Goal: Task Accomplishment & Management: Use online tool/utility

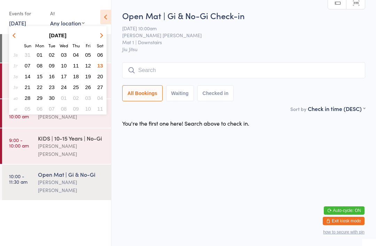
click at [27, 81] on button "14" at bounding box center [27, 76] width 11 height 9
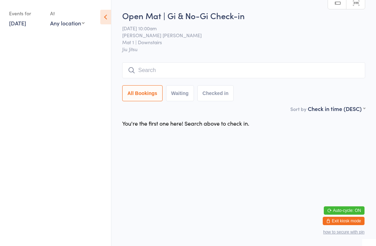
click at [104, 22] on icon at bounding box center [105, 17] width 11 height 15
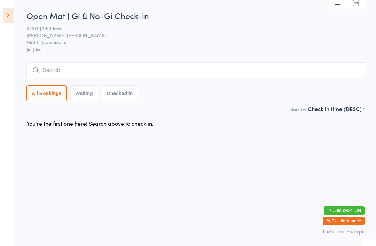
click at [10, 16] on icon at bounding box center [8, 15] width 11 height 15
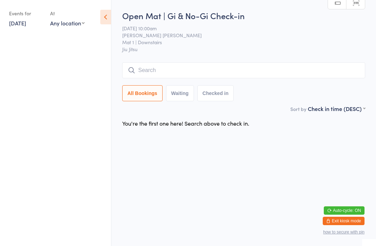
click at [18, 19] on link "[DATE]" at bounding box center [17, 23] width 17 height 8
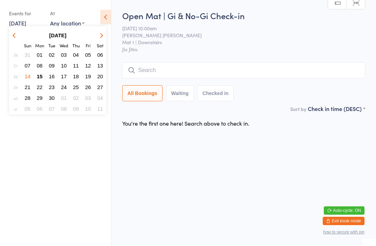
click at [40, 79] on span "15" at bounding box center [40, 76] width 6 height 6
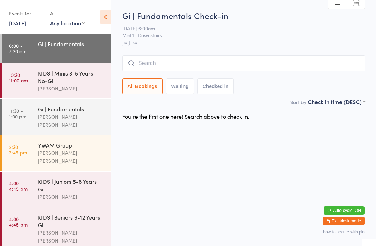
click at [315, 71] on input "search" at bounding box center [243, 63] width 243 height 16
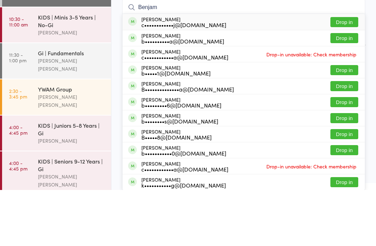
type input "Benjam"
click at [348, 73] on button "Drop in" at bounding box center [344, 78] width 28 height 10
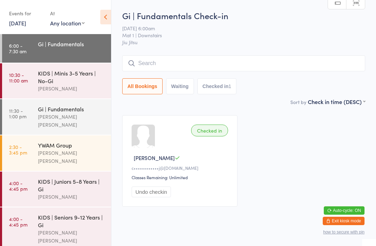
click at [145, 70] on input "search" at bounding box center [243, 63] width 243 height 16
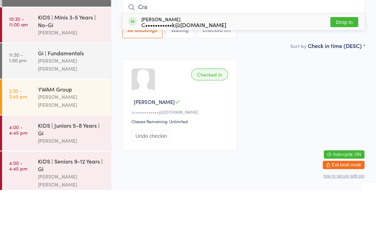
type input "Cra"
click at [344, 73] on button "Drop in" at bounding box center [344, 78] width 28 height 10
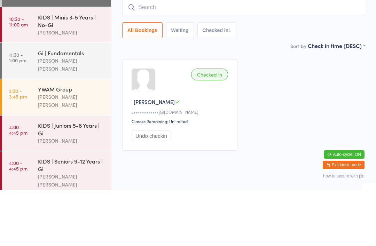
scroll to position [18, 0]
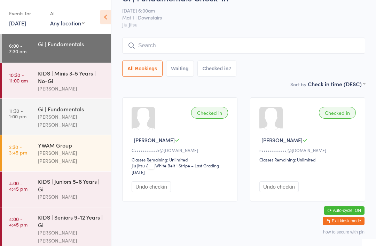
click at [207, 48] on input "search" at bounding box center [243, 46] width 243 height 16
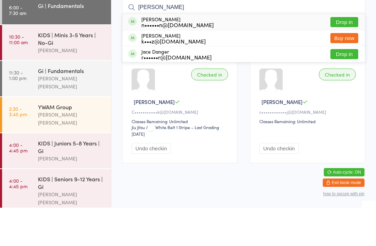
type input "[PERSON_NAME]"
click at [350, 55] on button "Drop in" at bounding box center [344, 60] width 28 height 10
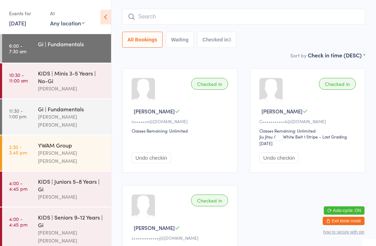
scroll to position [0, 0]
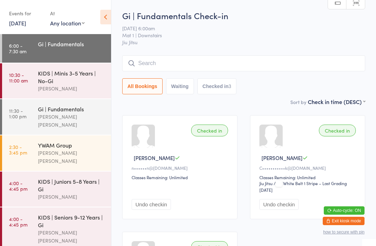
click at [289, 63] on input "search" at bounding box center [243, 63] width 243 height 16
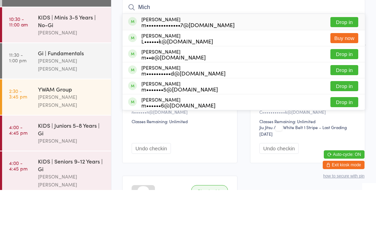
type input "Mich"
click at [347, 73] on button "Drop in" at bounding box center [344, 78] width 28 height 10
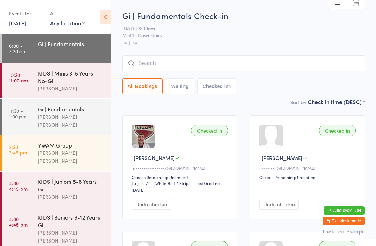
click at [147, 59] on input "search" at bounding box center [243, 63] width 243 height 16
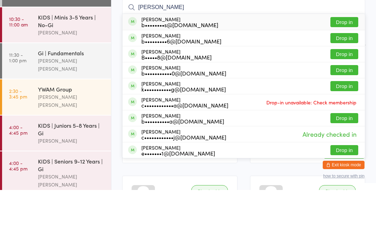
type input "[PERSON_NAME]"
click at [343, 73] on button "Drop in" at bounding box center [344, 78] width 28 height 10
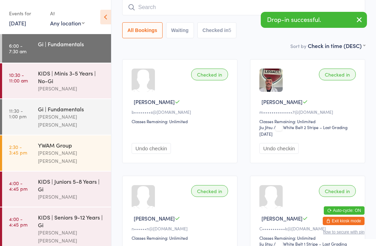
click at [245, 13] on input "search" at bounding box center [243, 7] width 243 height 16
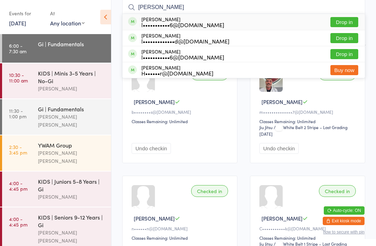
type input "[PERSON_NAME]"
click at [345, 19] on button "Drop in" at bounding box center [344, 22] width 28 height 10
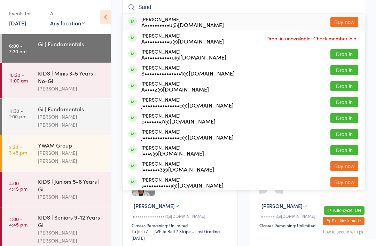
type input "Sand"
click at [349, 53] on button "Drop in" at bounding box center [344, 54] width 28 height 10
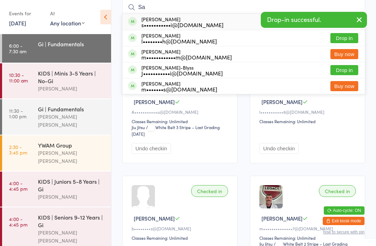
type input "S"
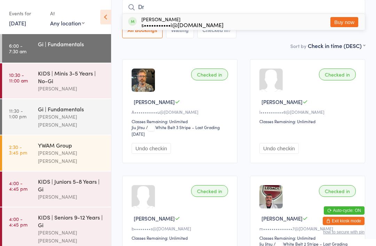
type input "D"
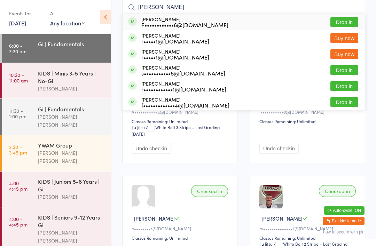
type input "[PERSON_NAME]"
click at [339, 25] on button "Drop in" at bounding box center [344, 22] width 28 height 10
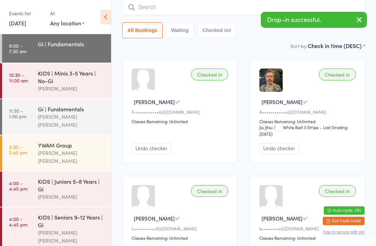
click at [208, 3] on input "search" at bounding box center [243, 7] width 243 height 16
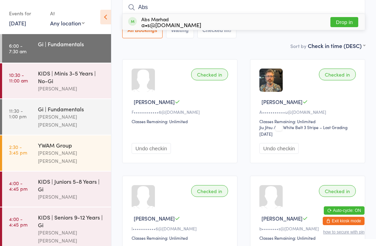
type input "Abs"
click at [250, 21] on div "Abs Marhad a•s@[DOMAIN_NAME] Drop in" at bounding box center [244, 22] width 242 height 16
